Goal: Transaction & Acquisition: Download file/media

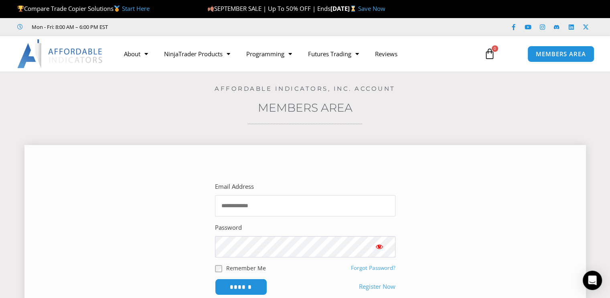
click at [283, 206] on input "Email Address" at bounding box center [305, 205] width 180 height 21
type input "**********"
click at [236, 286] on input "******" at bounding box center [240, 286] width 55 height 17
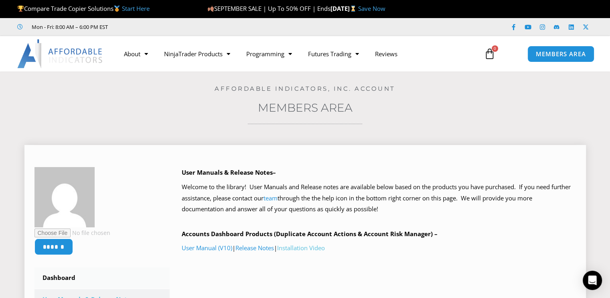
click at [311, 247] on link "Installation Video" at bounding box center [301, 247] width 48 height 8
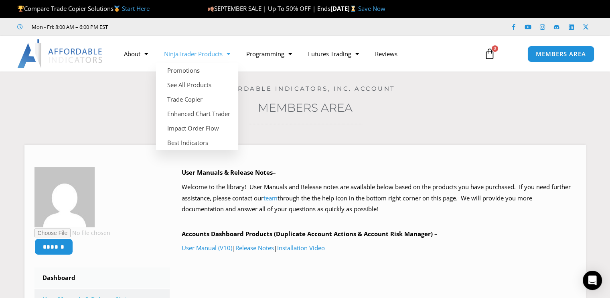
click at [211, 53] on link "NinjaTrader Products" at bounding box center [197, 54] width 82 height 18
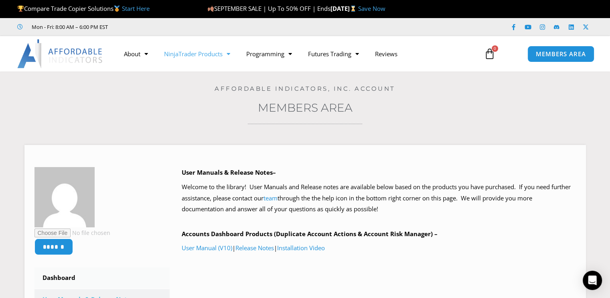
click at [210, 53] on link "NinjaTrader Products" at bounding box center [197, 54] width 82 height 18
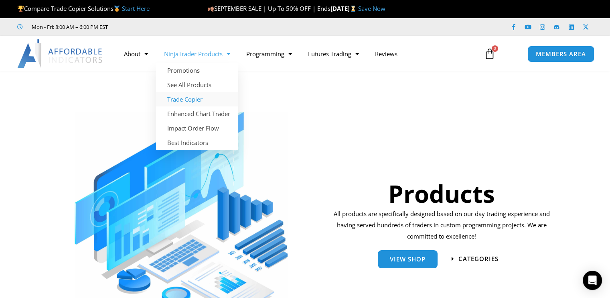
click at [186, 99] on link "Trade Copier" at bounding box center [197, 99] width 82 height 14
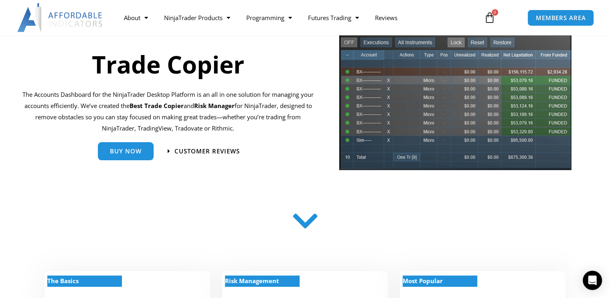
scroll to position [160, 0]
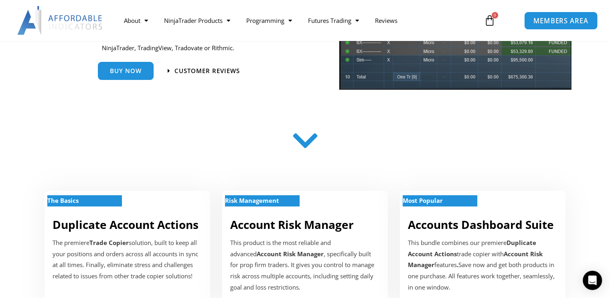
click at [557, 18] on span "MEMBERS AREA" at bounding box center [560, 20] width 55 height 7
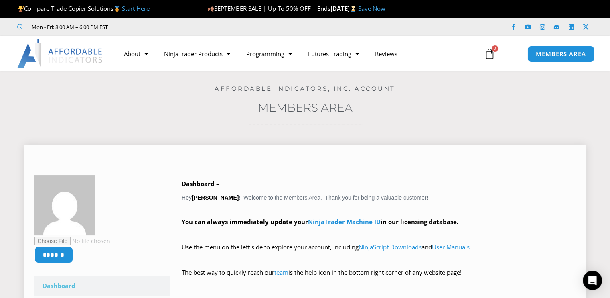
scroll to position [120, 0]
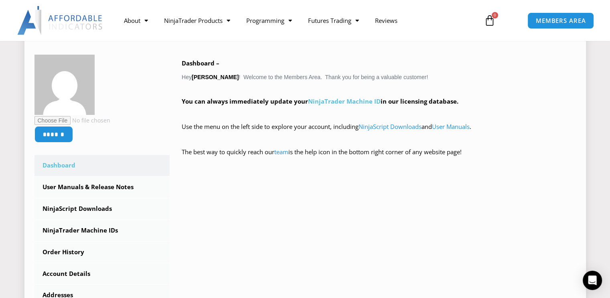
click at [340, 100] on link "NinjaTrader Machine ID" at bounding box center [344, 101] width 73 height 8
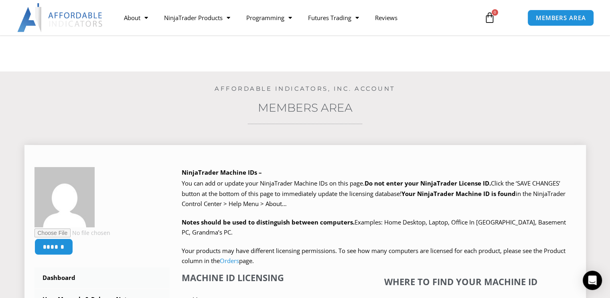
scroll to position [80, 0]
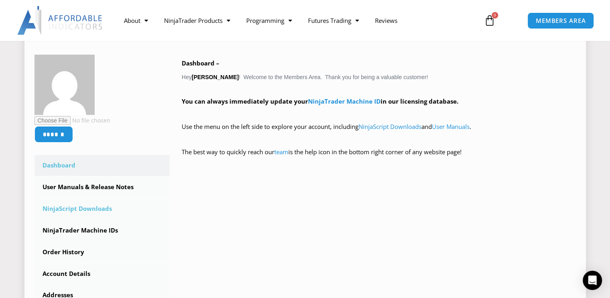
click at [81, 208] on link "NinjaScript Downloads" at bounding box center [102, 208] width 136 height 21
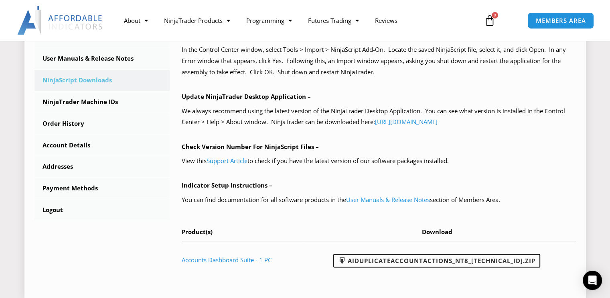
scroll to position [281, 0]
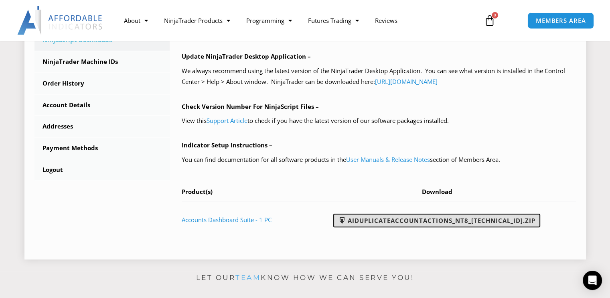
click at [434, 221] on link "AIDuplicateAccountActions_NT8_[TECHNICAL_ID].zip" at bounding box center [436, 220] width 207 height 14
